Goal: Complete application form

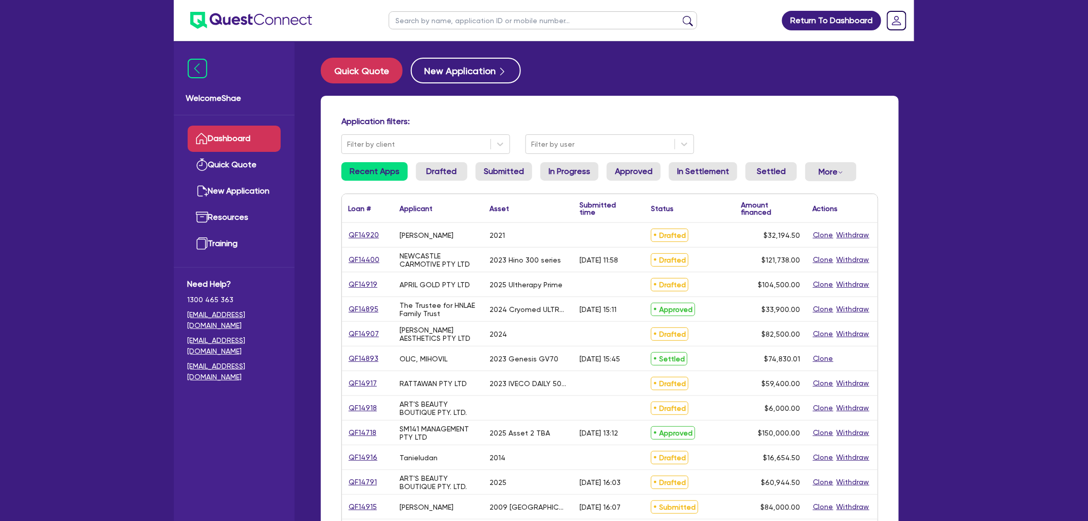
click at [416, 25] on input "text" at bounding box center [543, 20] width 309 height 18
type input "[PERSON_NAME]"
click at [680, 15] on button "submit" at bounding box center [688, 22] width 16 height 14
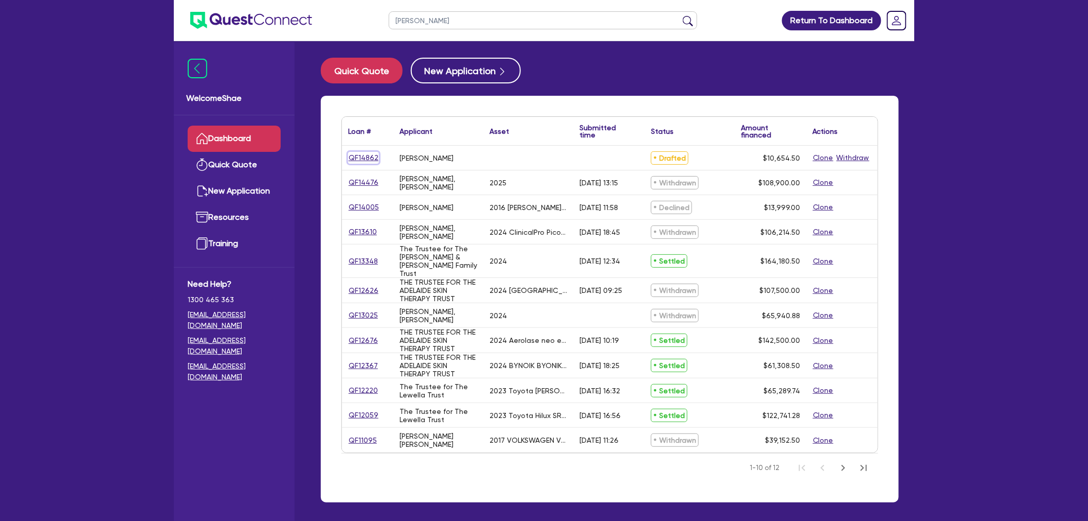
click at [370, 156] on link "QF14862" at bounding box center [363, 158] width 31 height 12
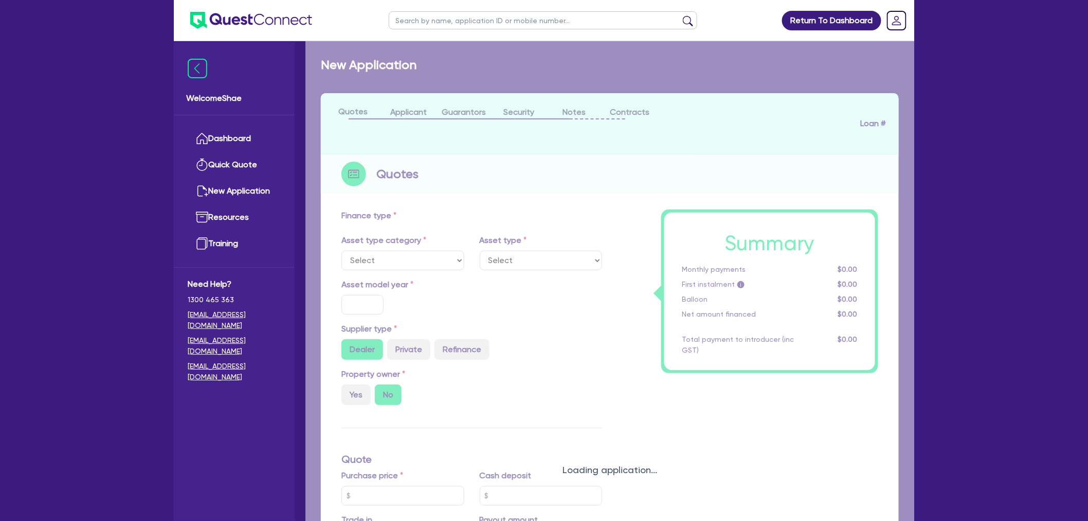
type input "10,000"
type input "5"
type input "532.73"
type input "17.95"
type input "1,200"
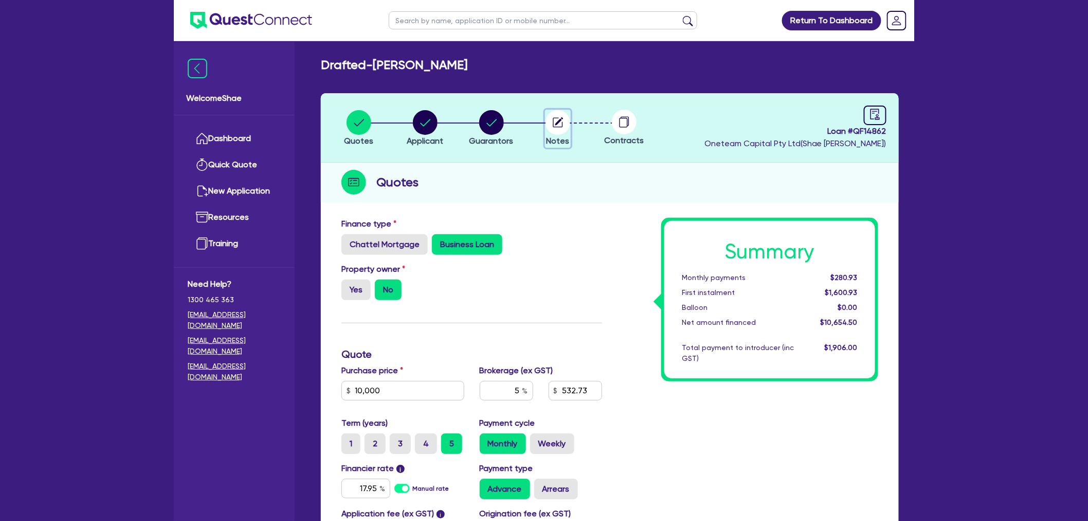
click at [564, 128] on circle "button" at bounding box center [558, 122] width 25 height 25
select select "Other"
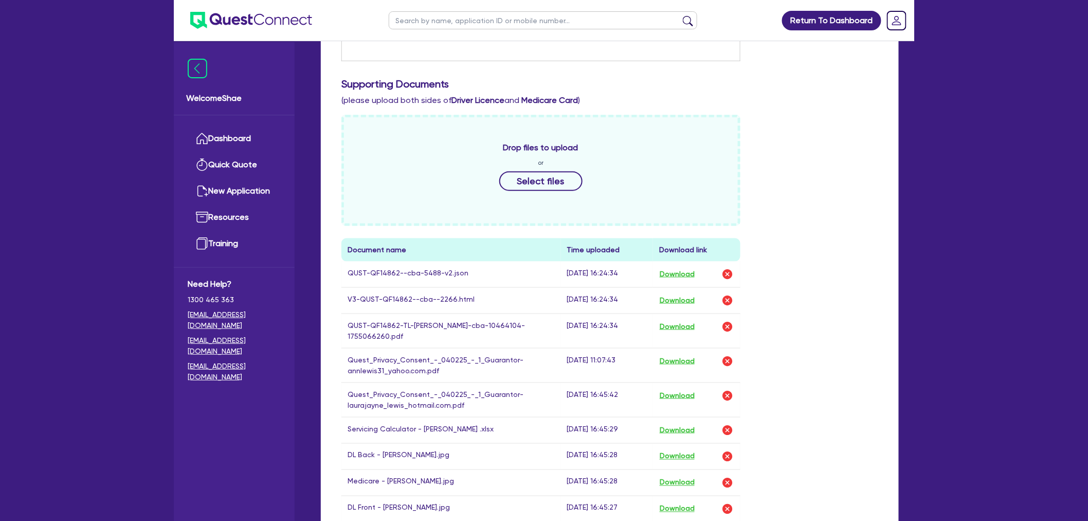
scroll to position [514, 0]
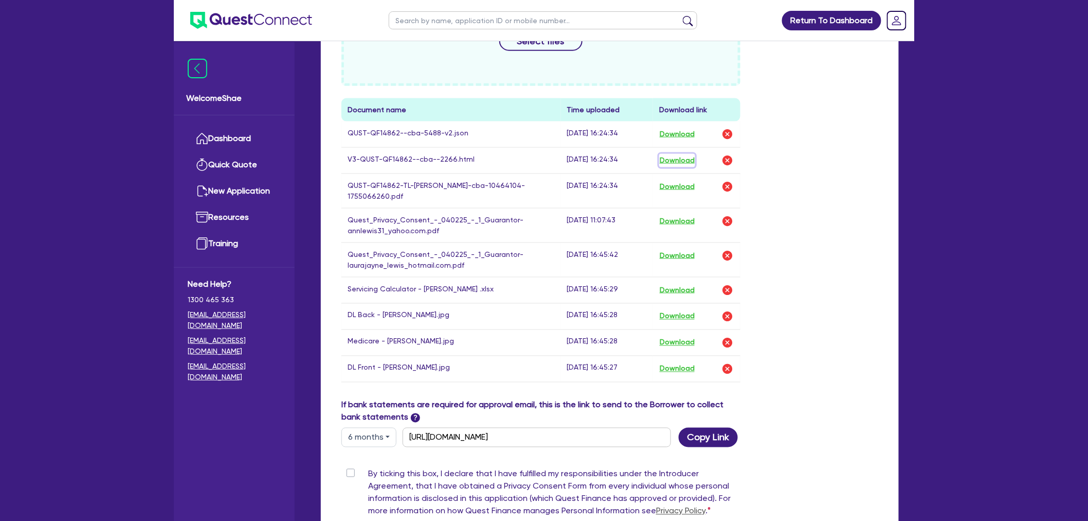
click at [688, 157] on button "Download" at bounding box center [677, 160] width 36 height 13
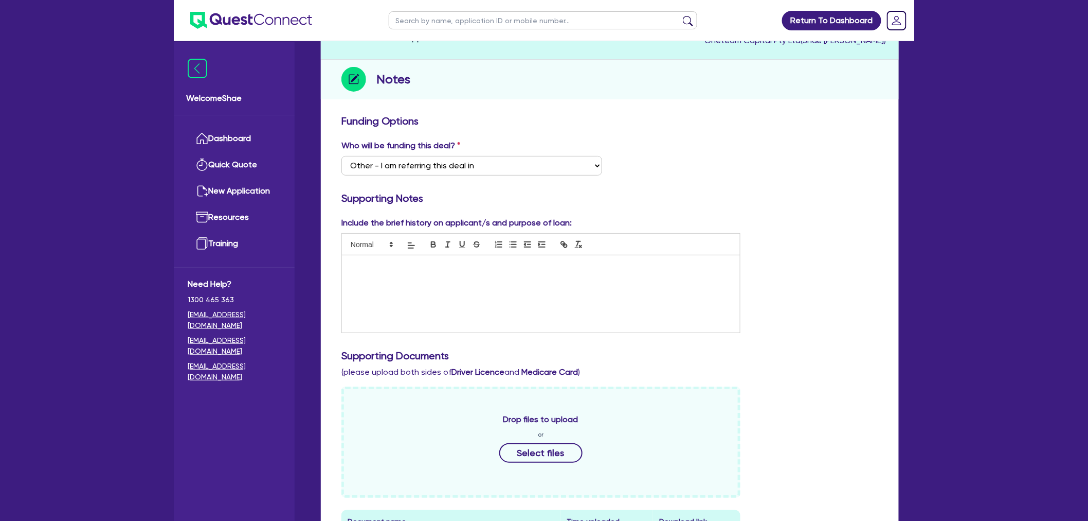
scroll to position [0, 0]
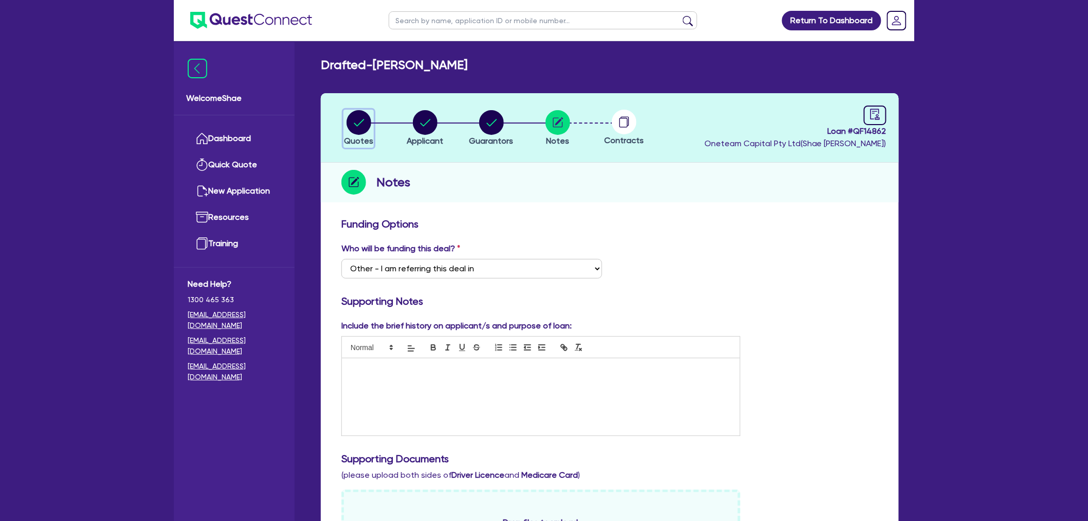
drag, startPoint x: 347, startPoint y: 123, endPoint x: 398, endPoint y: 147, distance: 56.6
click at [347, 123] on circle "button" at bounding box center [359, 122] width 25 height 25
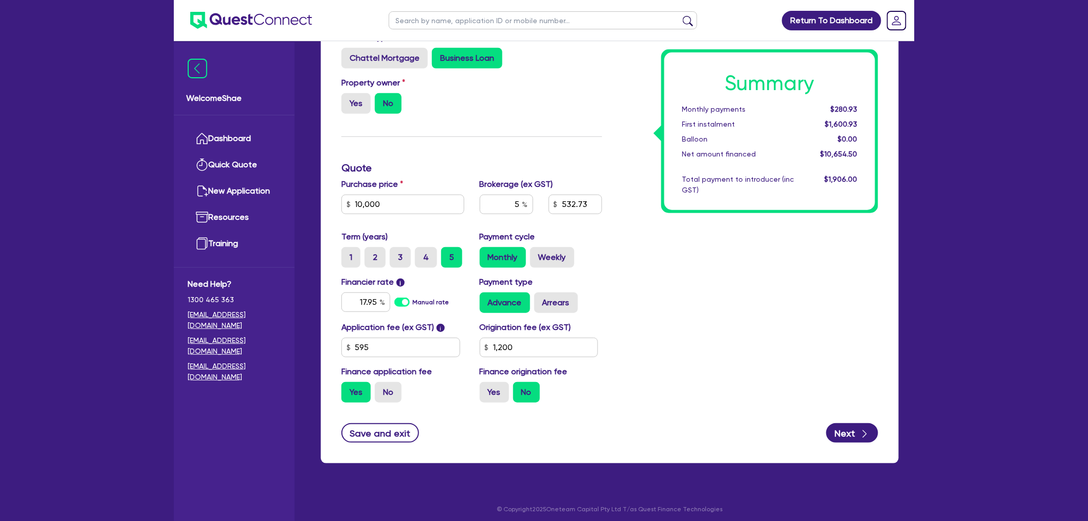
scroll to position [190, 0]
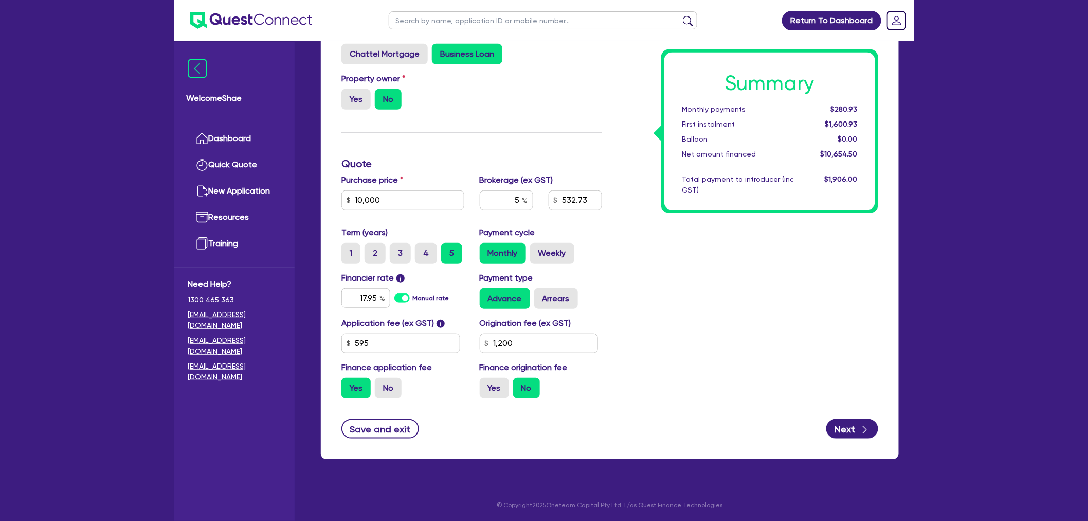
click at [528, 247] on div "Monthly Weekly" at bounding box center [541, 253] width 123 height 21
click at [544, 253] on label "Weekly" at bounding box center [552, 253] width 44 height 21
click at [537, 249] on input "Weekly" at bounding box center [533, 246] width 7 height 7
radio input "true"
type input "10,000"
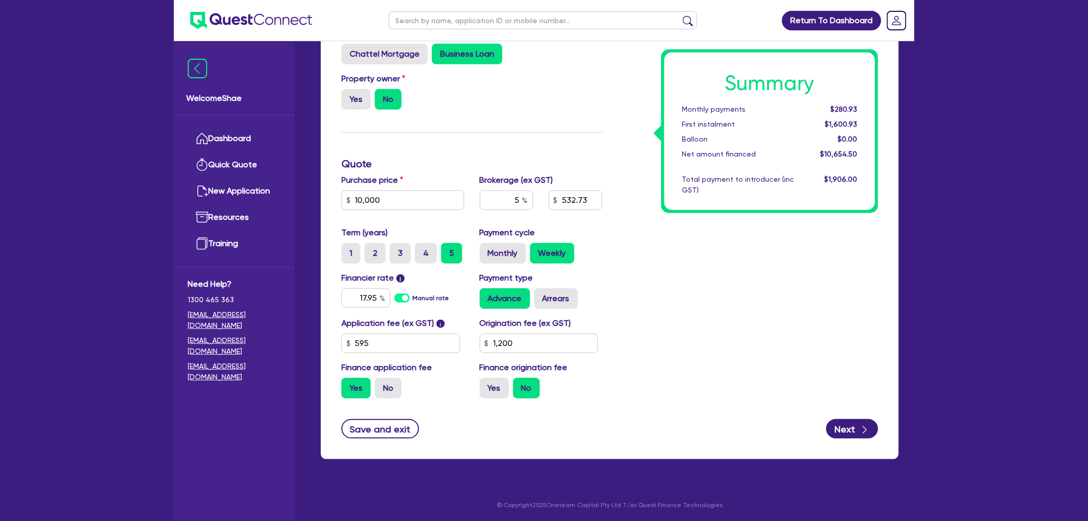
type input "1,200"
type input "10,000"
type input "1,200"
click at [379, 424] on button "Save and exit" at bounding box center [381, 429] width 78 height 20
type input "10,000"
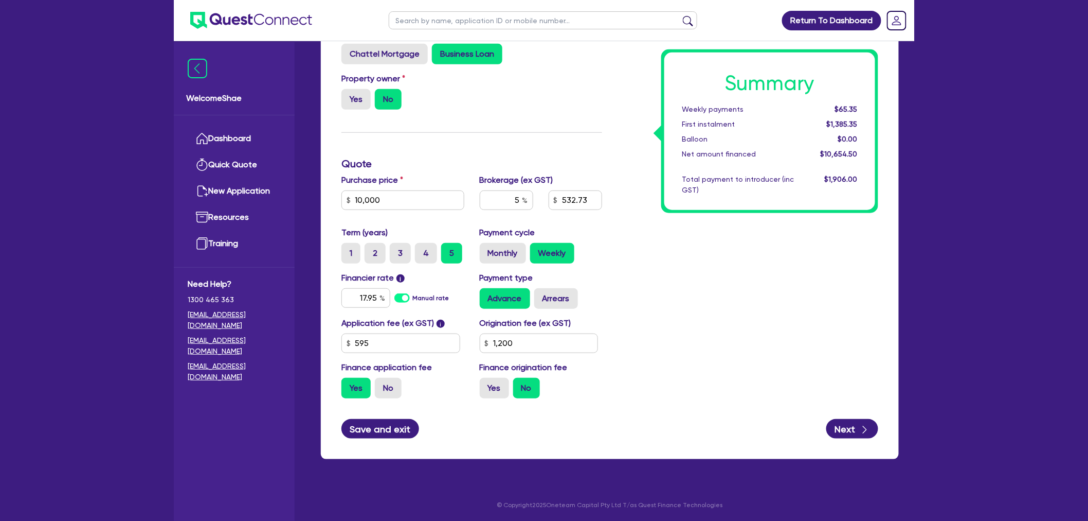
type input "1,200"
